Goal: Task Accomplishment & Management: Manage account settings

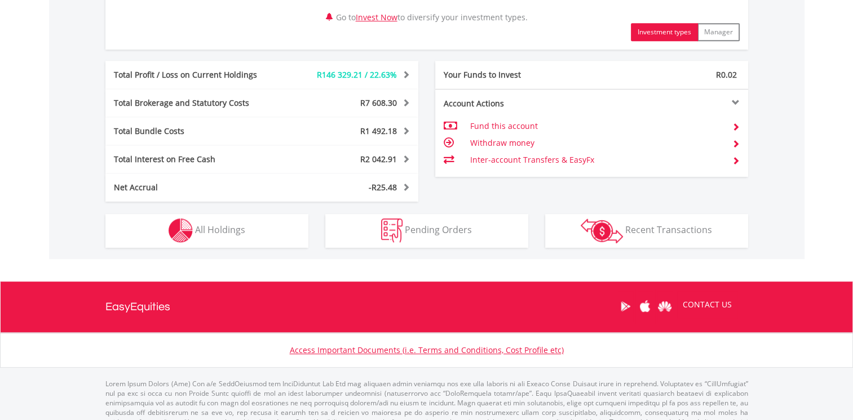
scroll to position [620, 0]
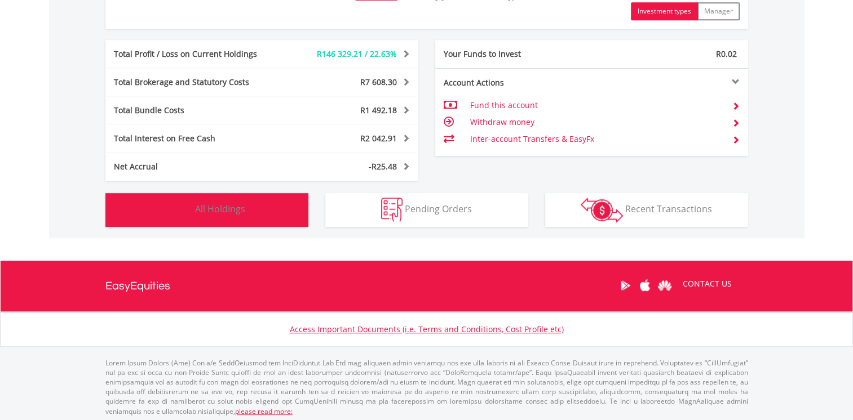
click at [210, 208] on span "All Holdings" at bounding box center [220, 209] width 50 height 12
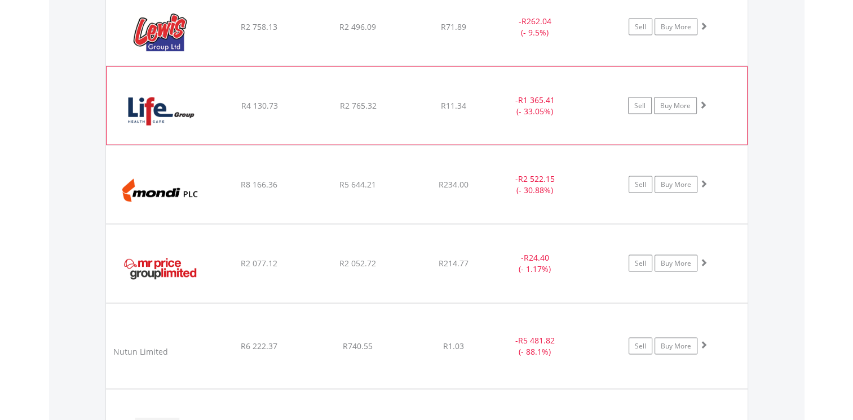
scroll to position [2288, 0]
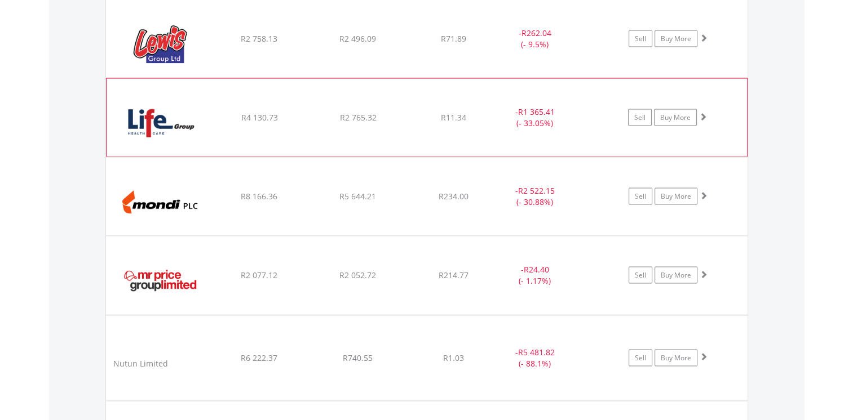
click at [301, 128] on div "﻿ Life Healthcare Group R4 130.73 R2 765.32 R11.34 - R1 365.41 (- 33.05%) Sell …" at bounding box center [426, 118] width 640 height 78
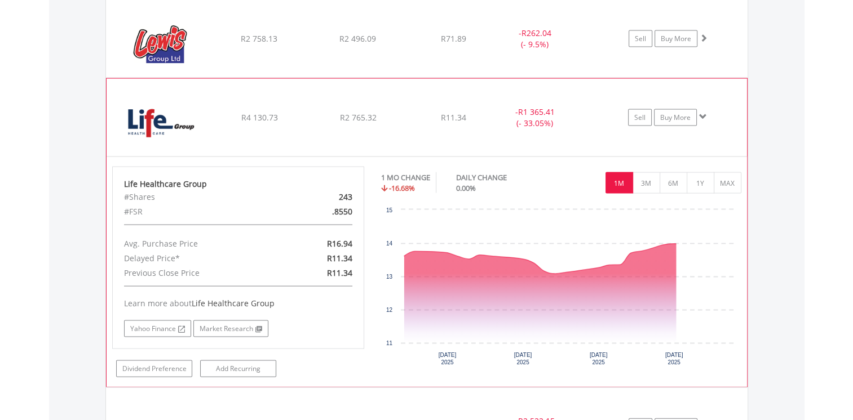
click at [303, 127] on div "﻿ Life Healthcare Group R4 130.73 R2 765.32 R11.34 - R1 365.41 (- 33.05%) Sell …" at bounding box center [426, 118] width 640 height 78
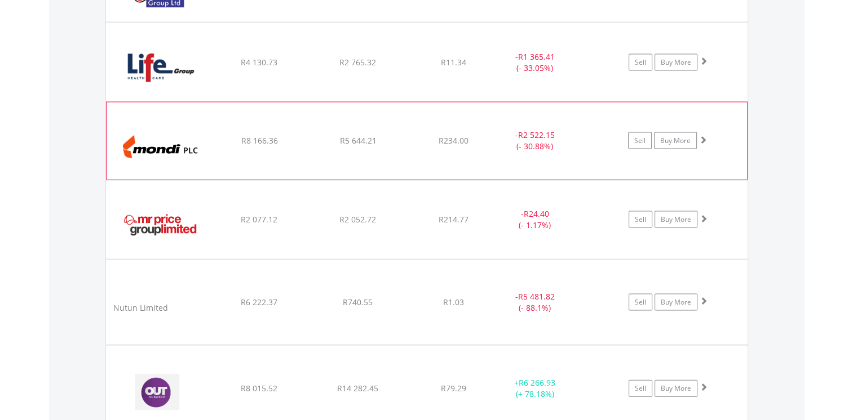
scroll to position [2345, 0]
click at [303, 135] on div "R8 166.36" at bounding box center [259, 140] width 96 height 11
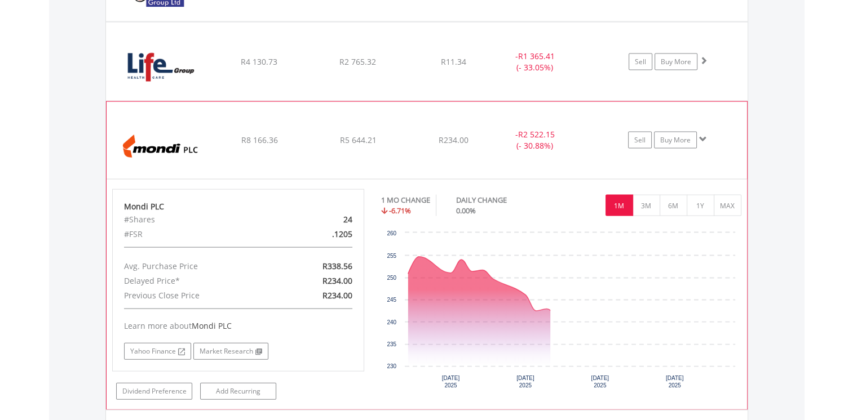
click at [303, 135] on div "R8 166.36" at bounding box center [259, 140] width 96 height 11
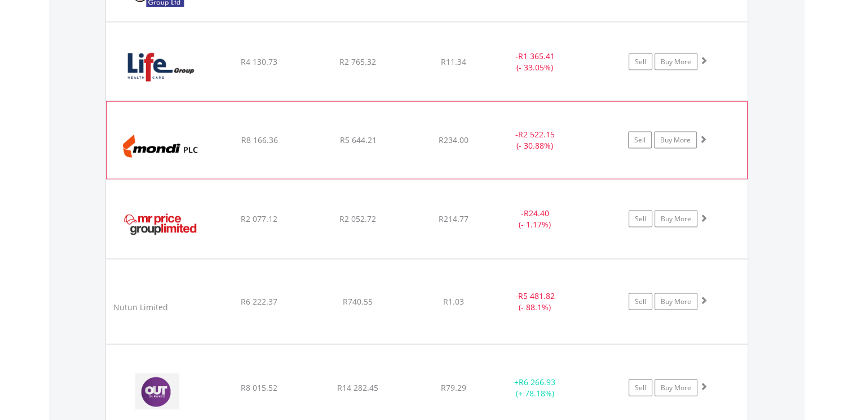
scroll to position [2401, 0]
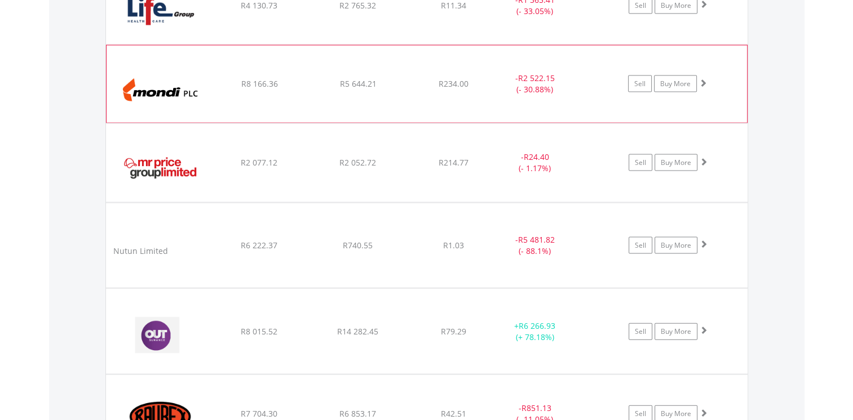
click at [295, 97] on div "﻿ Mondi PLC R8 166.36 R5 644.21 R234.00 - R2 522.15 (- 30.88%) Sell Buy More" at bounding box center [426, 85] width 640 height 78
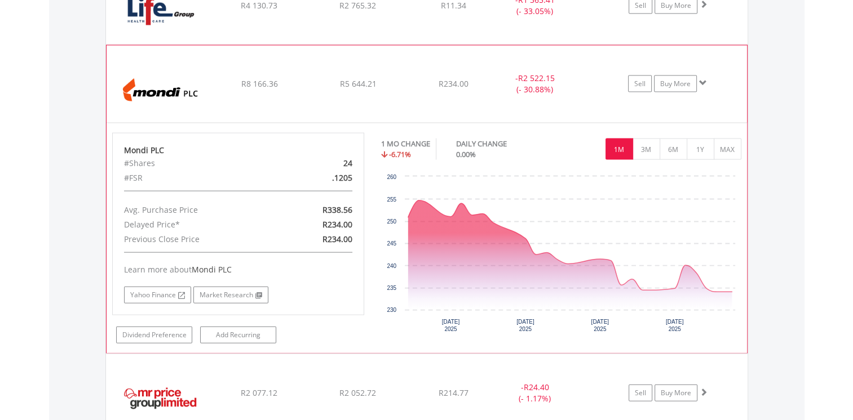
click at [292, 98] on div "﻿ Mondi PLC R8 166.36 R5 644.21 R234.00 - R2 522.15 (- 30.88%) Sell Buy More" at bounding box center [426, 85] width 640 height 78
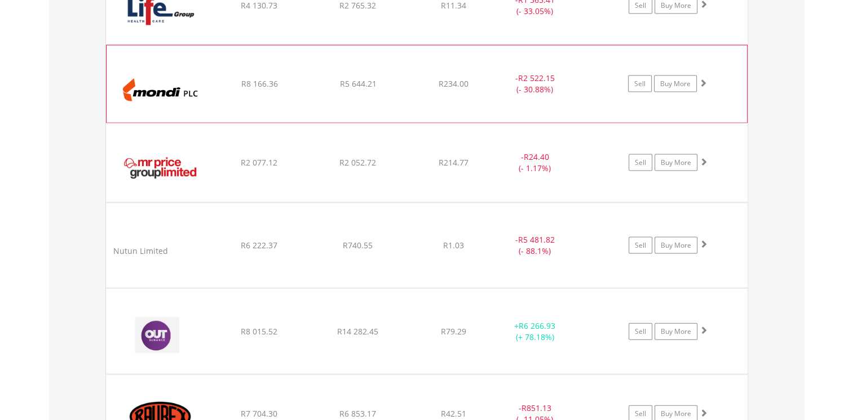
click at [291, 98] on div "﻿ Mondi PLC R8 166.36 R5 644.21 R234.00 - R2 522.15 (- 30.88%) Sell Buy More" at bounding box center [426, 85] width 640 height 78
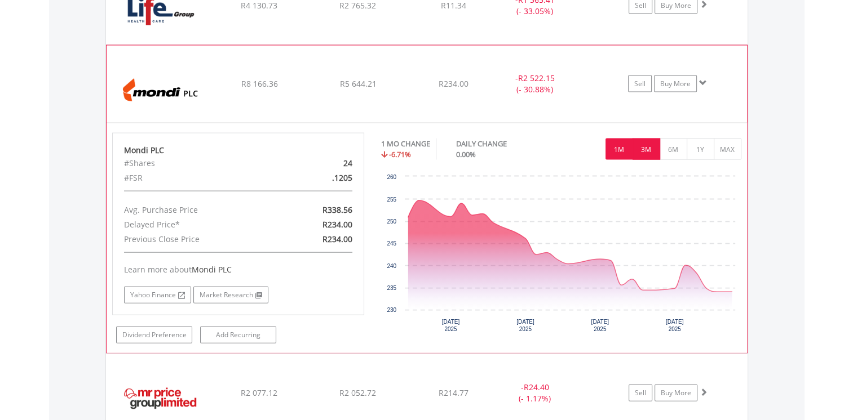
click at [643, 145] on button "3M" at bounding box center [646, 149] width 28 height 21
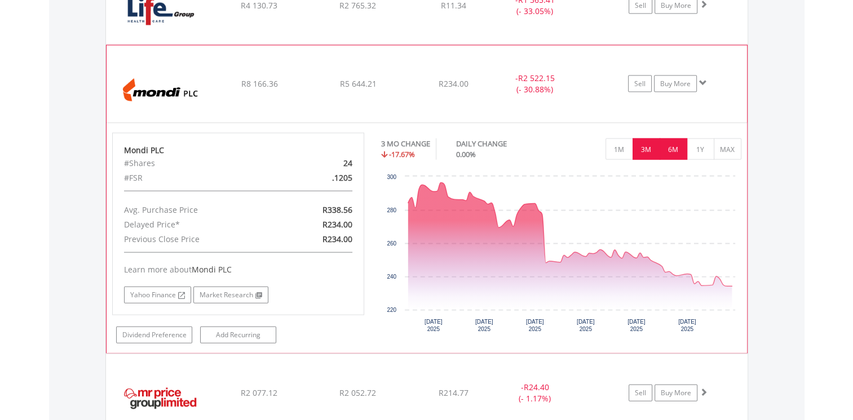
click at [674, 145] on button "6M" at bounding box center [673, 149] width 28 height 21
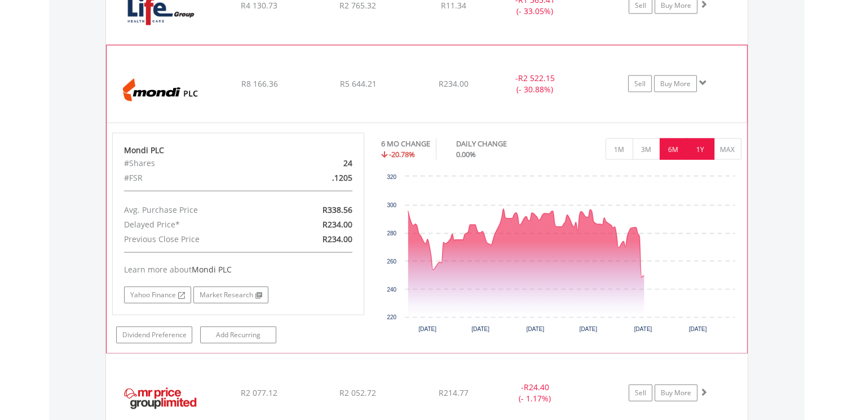
click at [692, 141] on button "1Y" at bounding box center [700, 149] width 28 height 21
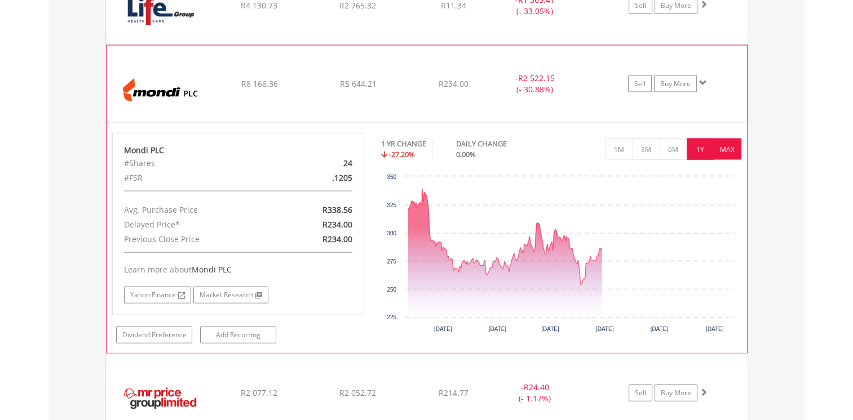
click at [720, 141] on button "MAX" at bounding box center [727, 149] width 28 height 21
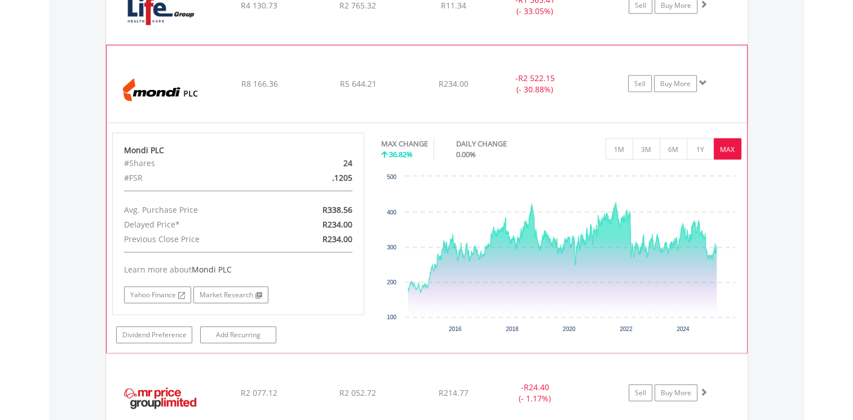
click at [269, 104] on div "﻿ Mondi PLC R8 166.36 R5 644.21 R234.00 - R2 522.15 (- 30.88%) Sell Buy More" at bounding box center [426, 85] width 640 height 78
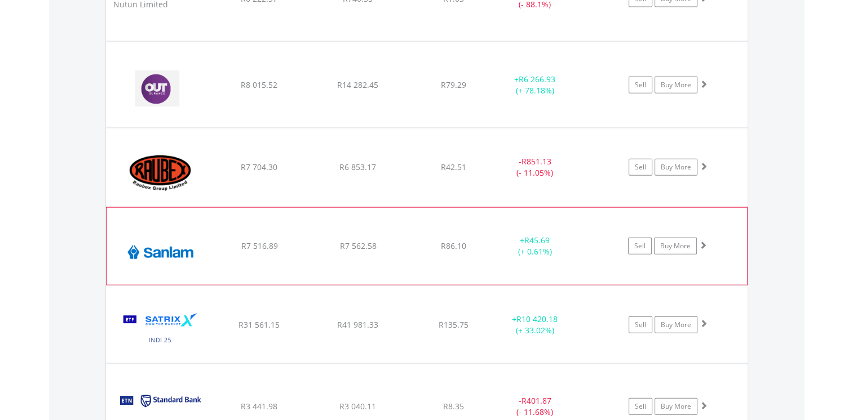
scroll to position [2683, 0]
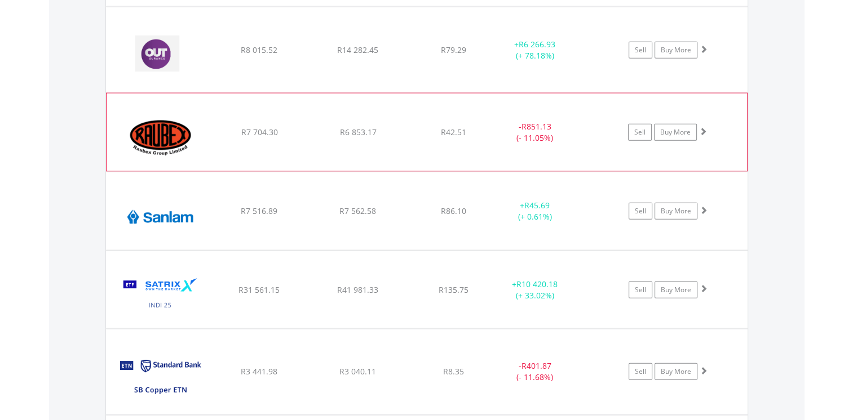
click at [343, 141] on div "﻿ Raubex Group Limited R7 704.30 R6 853.17 R42.51 - R851.13 (- 11.05%) Sell Buy…" at bounding box center [426, 133] width 640 height 78
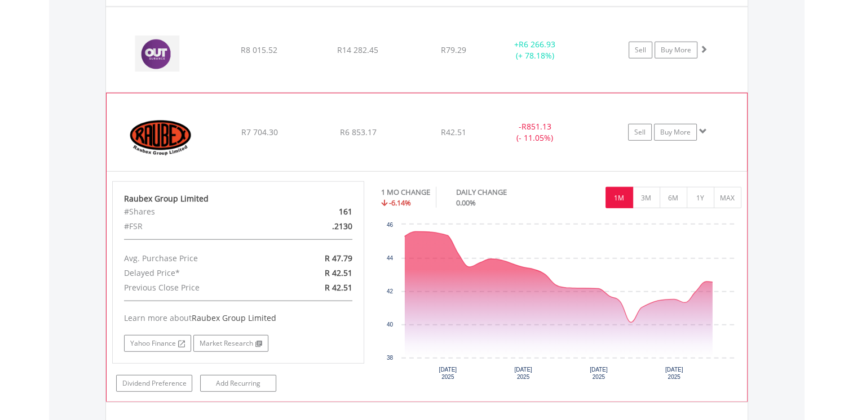
click at [343, 140] on div "﻿ Raubex Group Limited R7 704.30 R6 853.17 R42.51 - R851.13 (- 11.05%) Sell Buy…" at bounding box center [426, 133] width 640 height 78
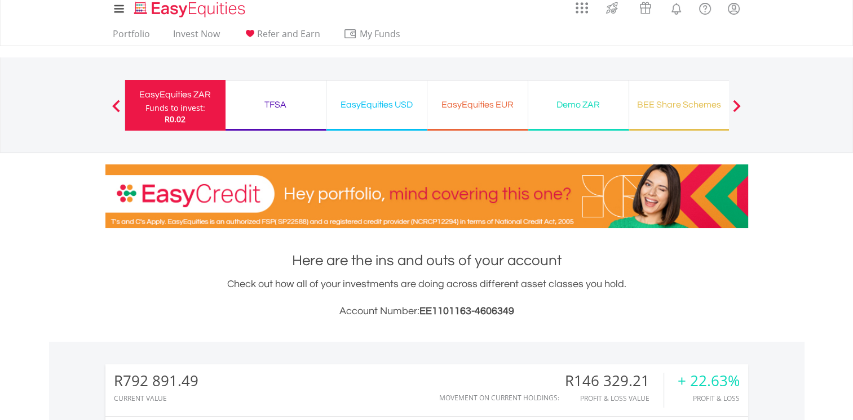
scroll to position [0, 0]
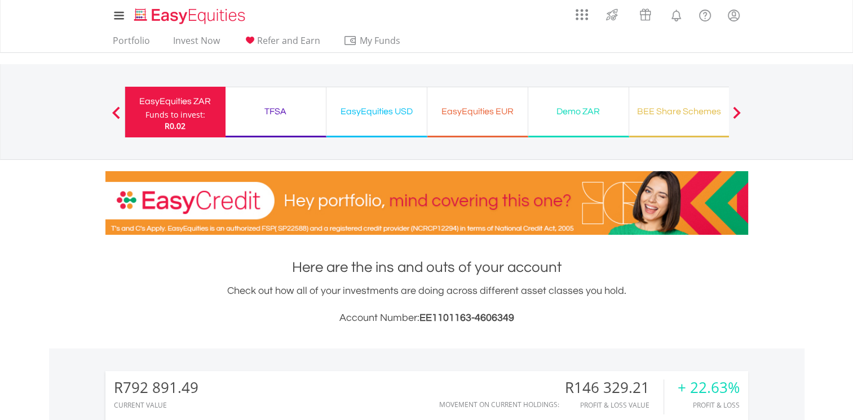
click at [369, 114] on div "EasyEquities USD" at bounding box center [376, 112] width 87 height 16
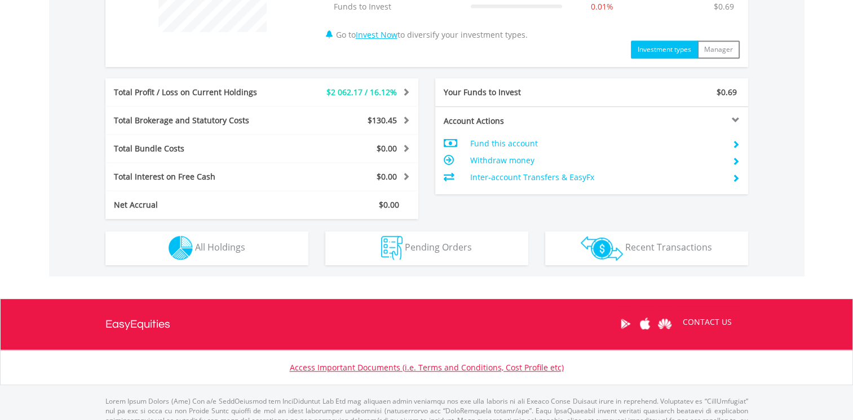
scroll to position [554, 0]
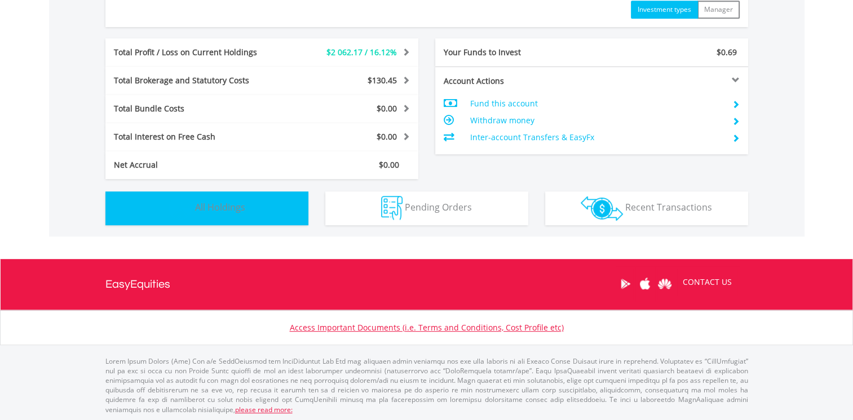
click at [199, 201] on span "All Holdings" at bounding box center [220, 207] width 50 height 12
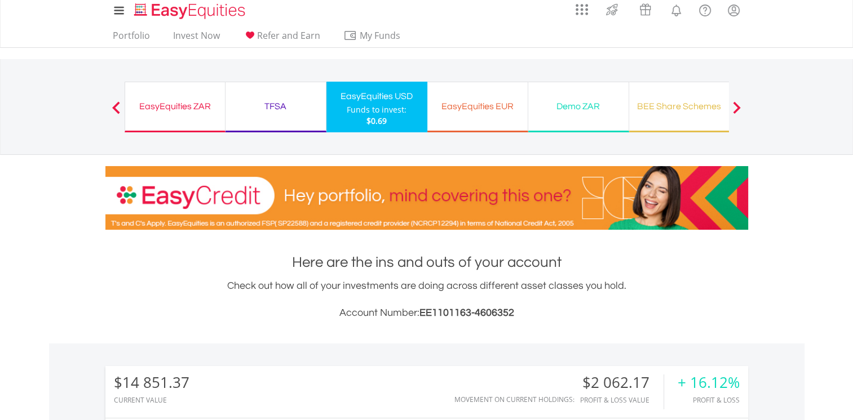
scroll to position [0, 0]
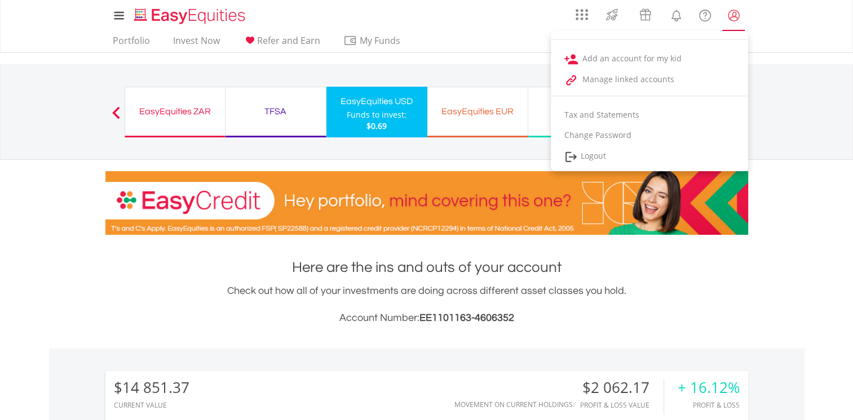
click at [736, 19] on lord-icon "My Profile" at bounding box center [733, 15] width 14 height 14
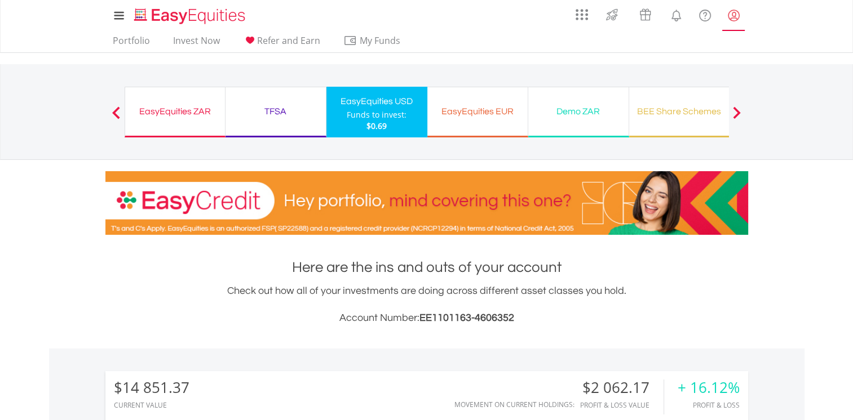
click at [736, 19] on lord-icon "My Profile" at bounding box center [733, 15] width 14 height 14
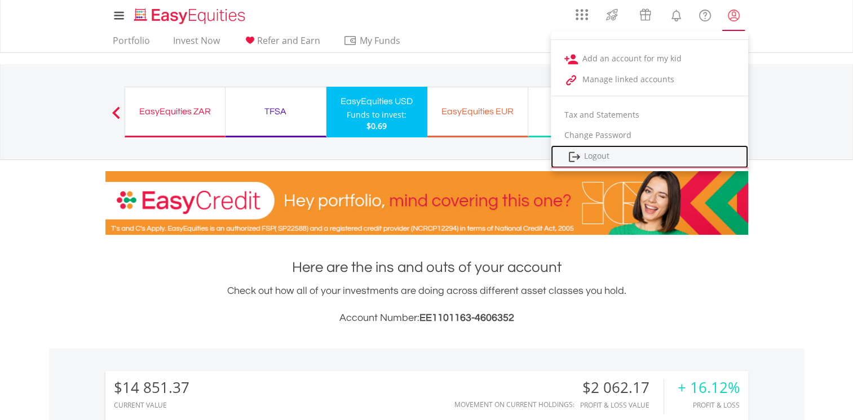
click at [587, 158] on link "Logout" at bounding box center [649, 156] width 197 height 23
